Goal: Information Seeking & Learning: Learn about a topic

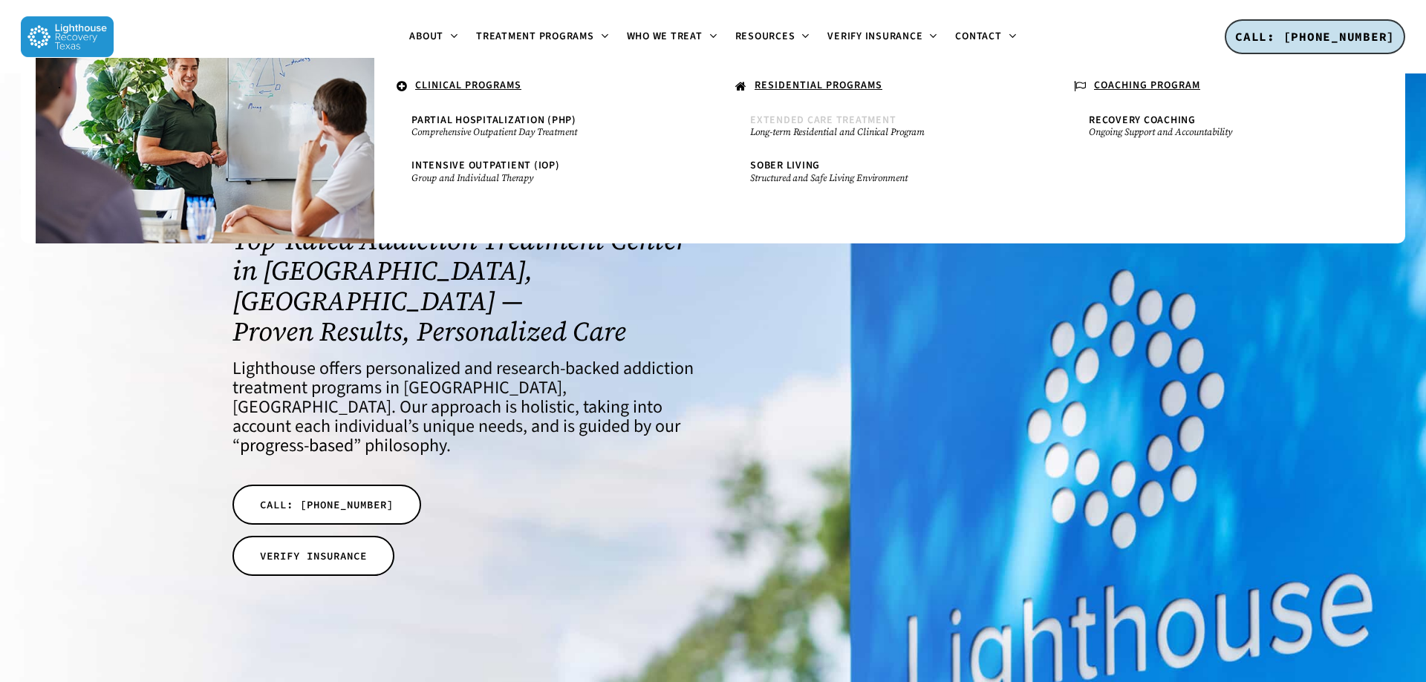
click at [779, 117] on span "Extended Care Treatment" at bounding box center [823, 120] width 146 height 15
click at [838, 134] on small "Long-term Residential and Clinical Program" at bounding box center [882, 132] width 264 height 12
